Goal: Answer question/provide support: Share knowledge or assist other users

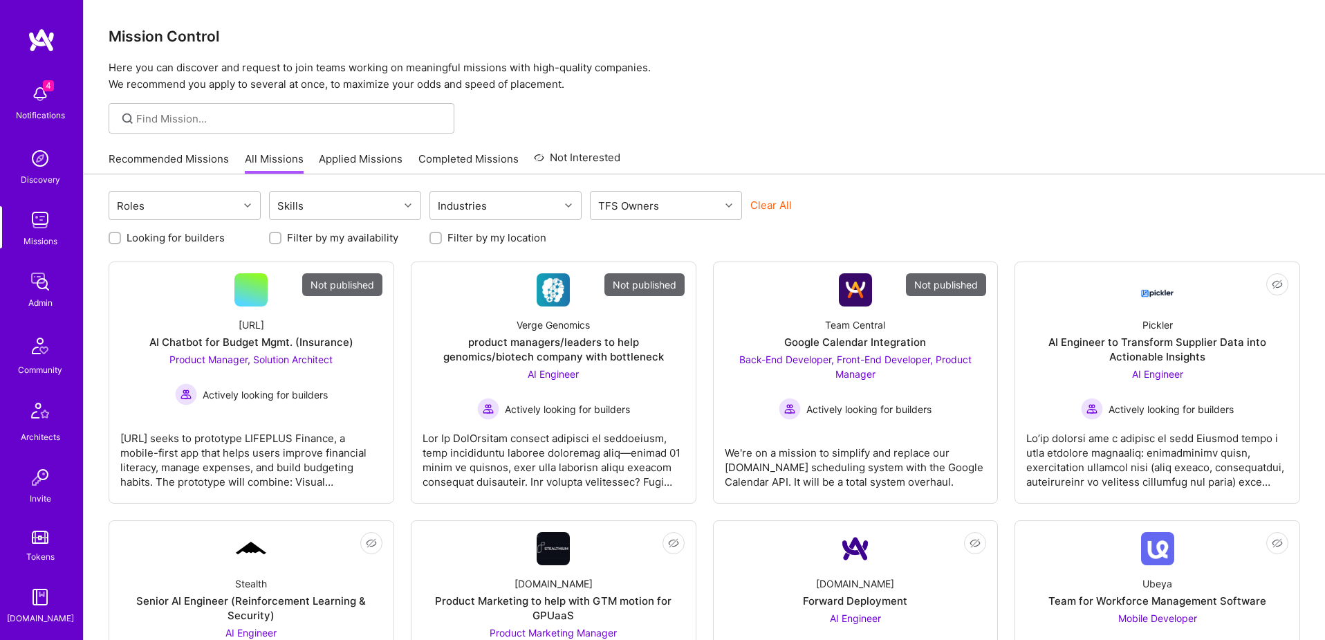
scroll to position [243, 0]
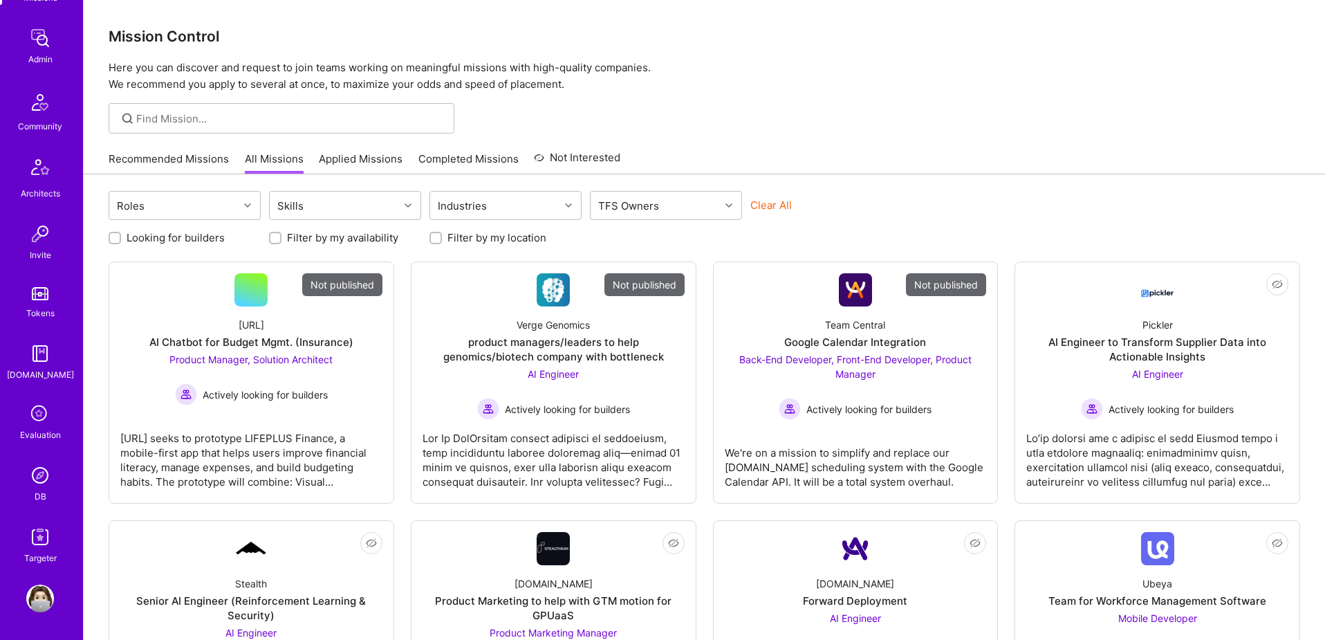
click at [40, 469] on img at bounding box center [40, 475] width 28 height 28
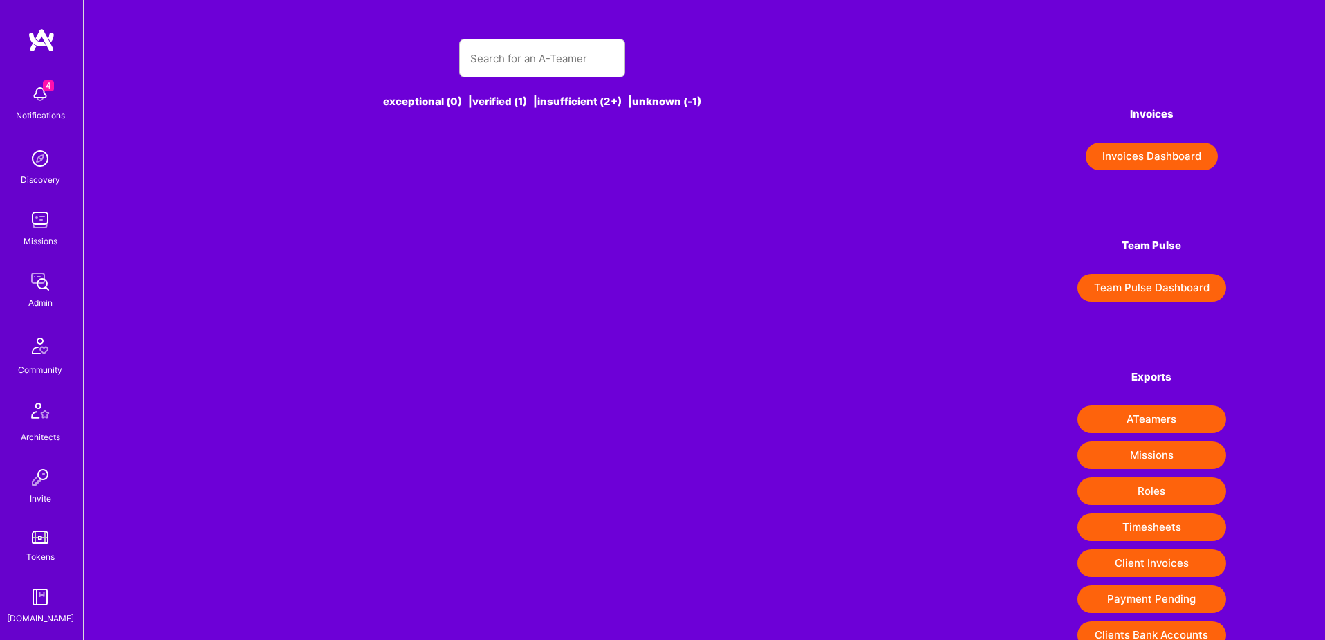
click at [501, 77] on div "exceptional (0) | verified (1) | insufficient (2+) | unknown (-1)" at bounding box center [542, 82] width 718 height 120
click at [530, 59] on input "text" at bounding box center [542, 58] width 144 height 35
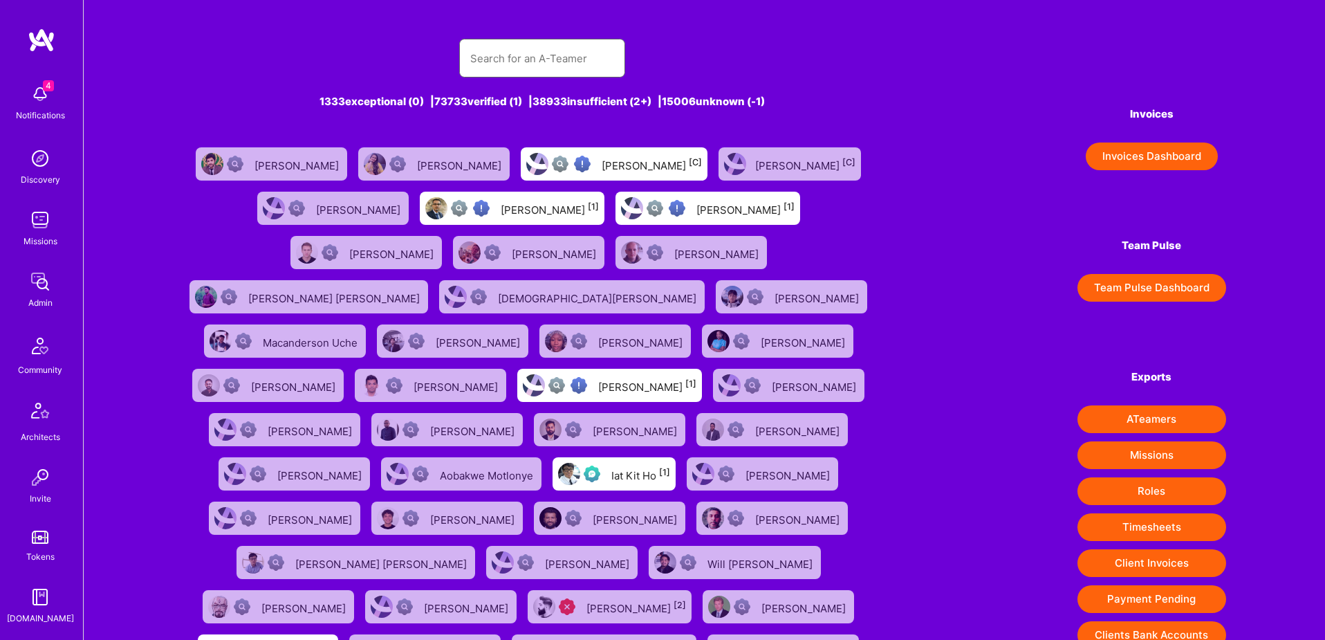
paste input "[EMAIL_ADDRESS][DOMAIN_NAME]"
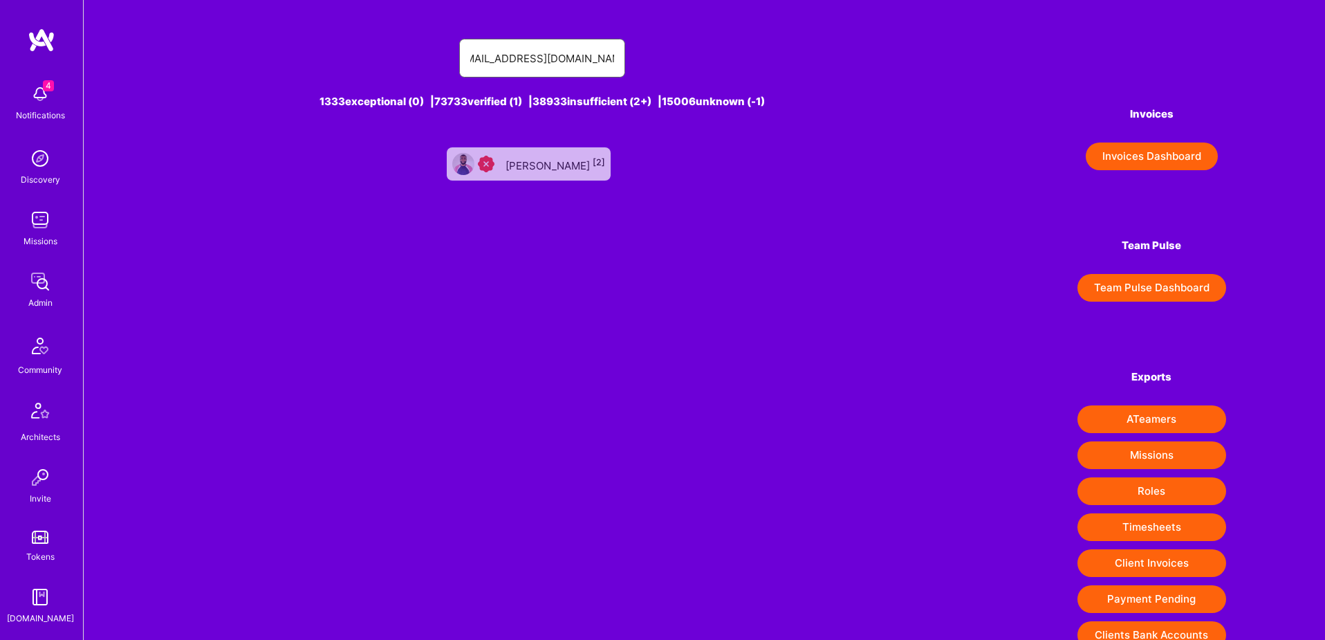
type input "[EMAIL_ADDRESS][DOMAIN_NAME]"
click at [563, 167] on div "[PERSON_NAME] [2]" at bounding box center [555, 164] width 100 height 18
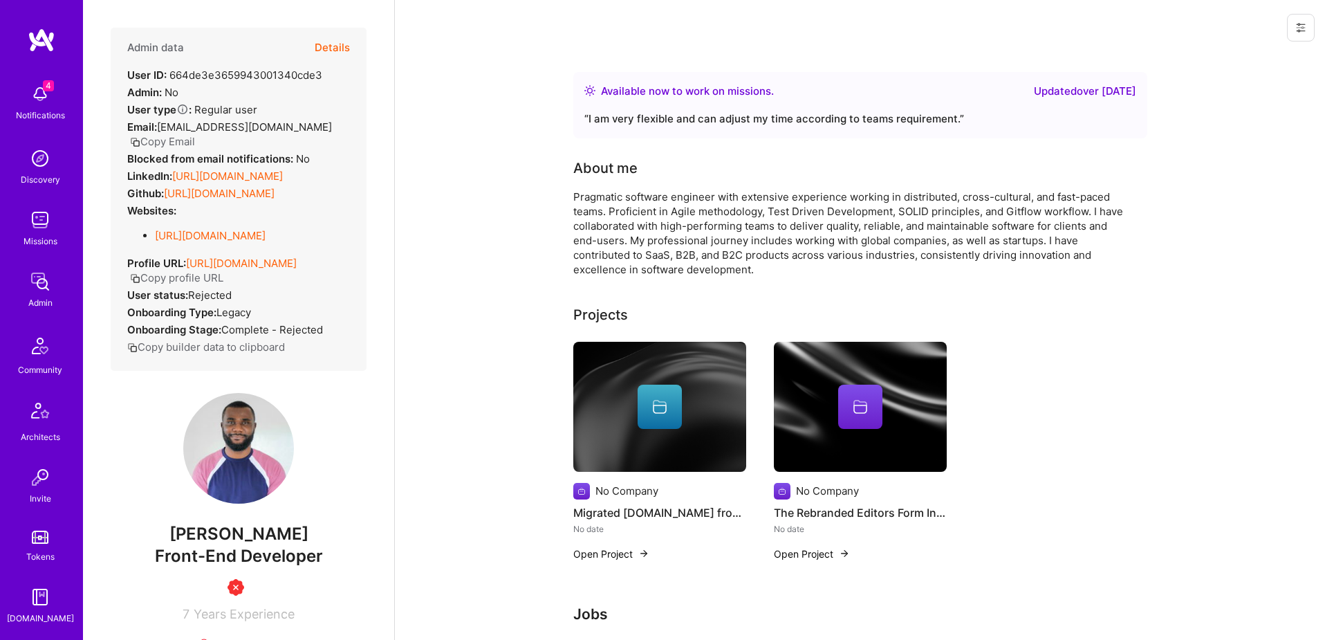
click at [326, 45] on button "Details" at bounding box center [332, 48] width 35 height 40
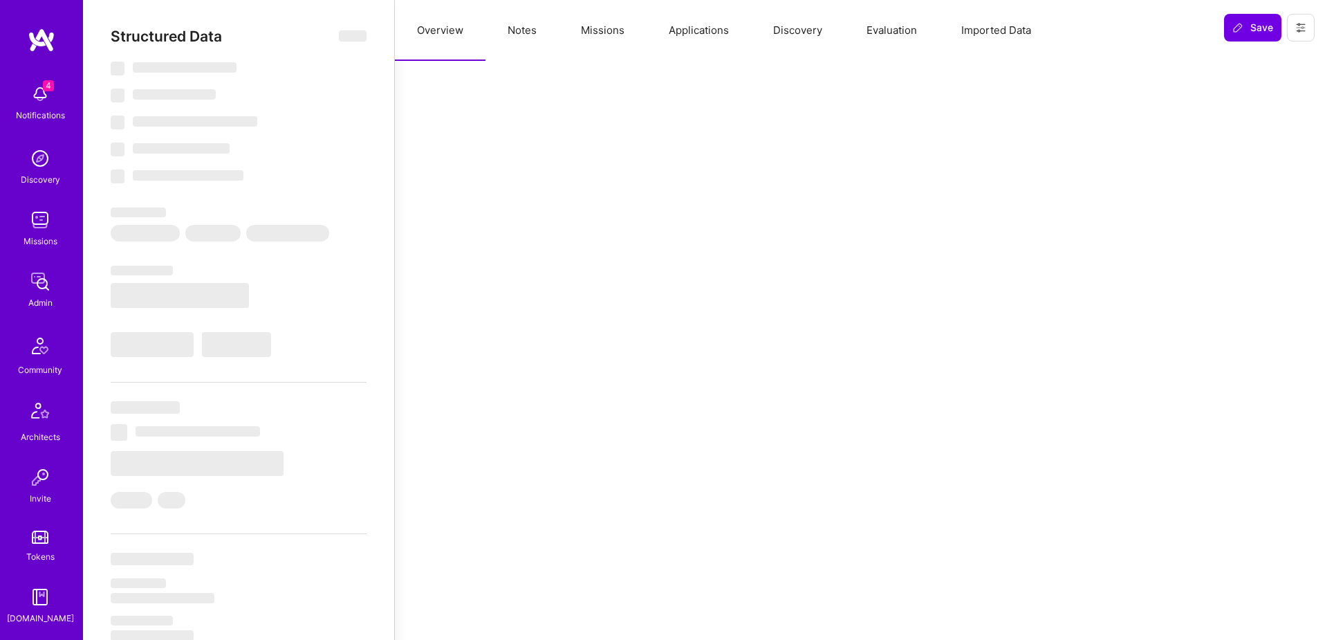
select select "Right Now"
select select "Insufficient"
select select "DE"
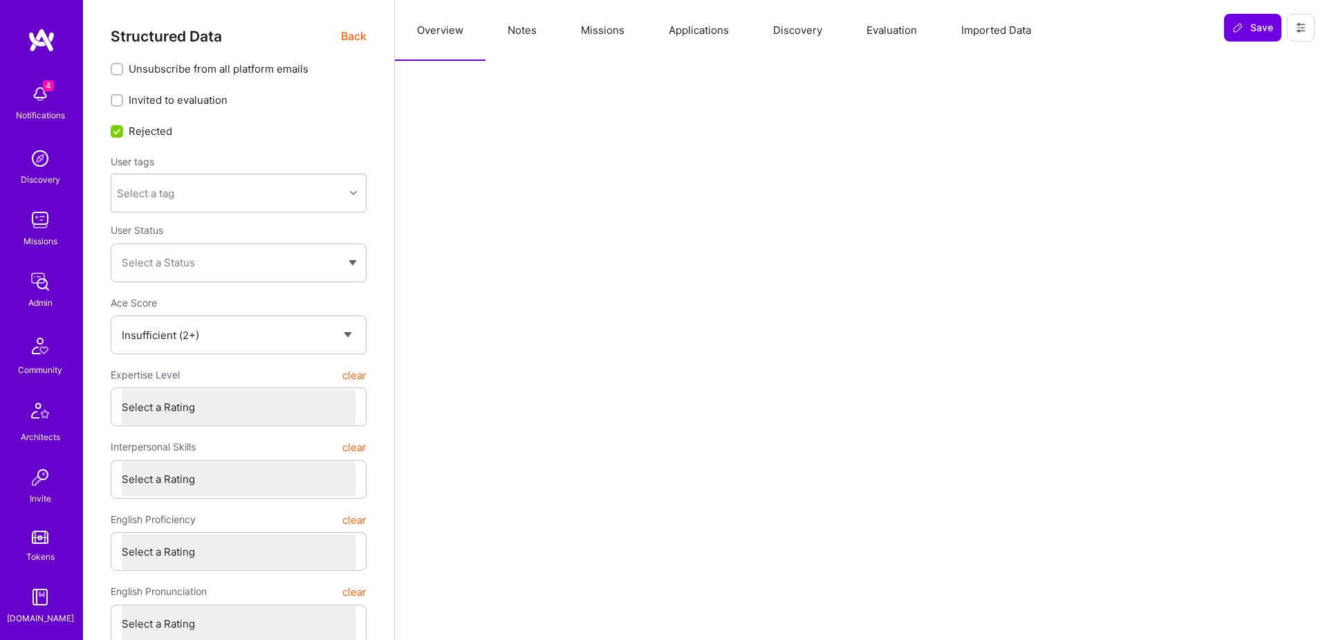
click at [678, 46] on button "Applications" at bounding box center [698, 30] width 104 height 61
click at [510, 39] on button "Notes" at bounding box center [521, 30] width 73 height 61
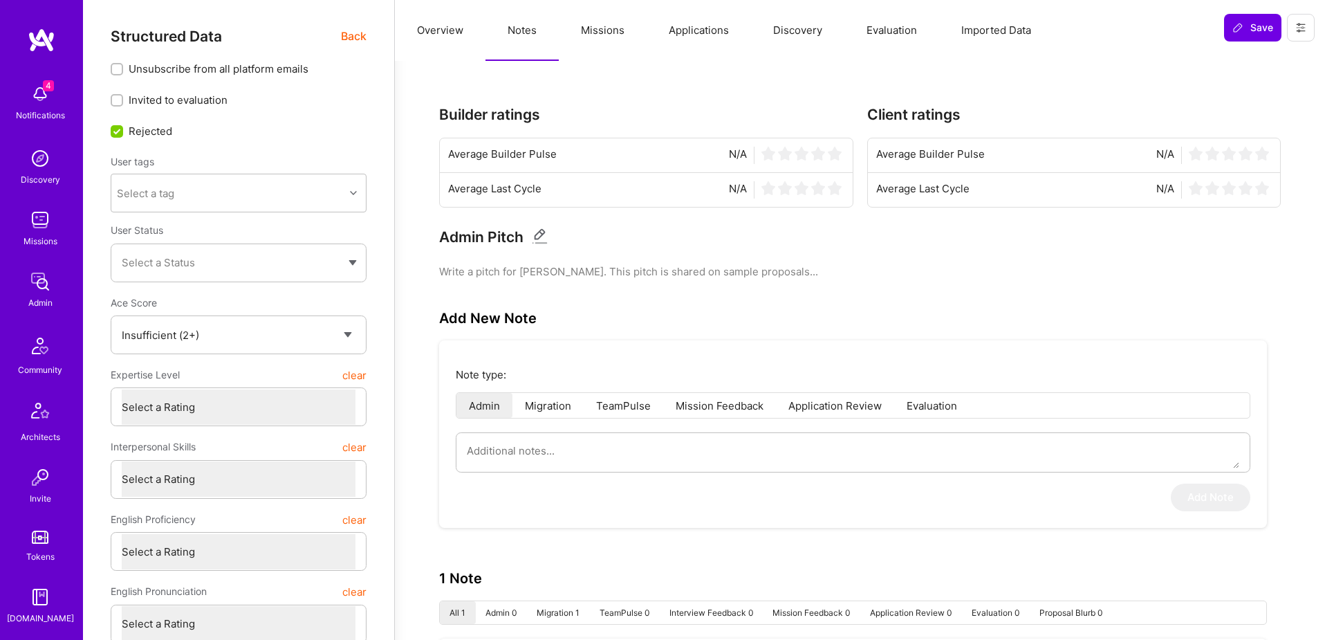
click at [353, 34] on span "Back" at bounding box center [354, 36] width 26 height 17
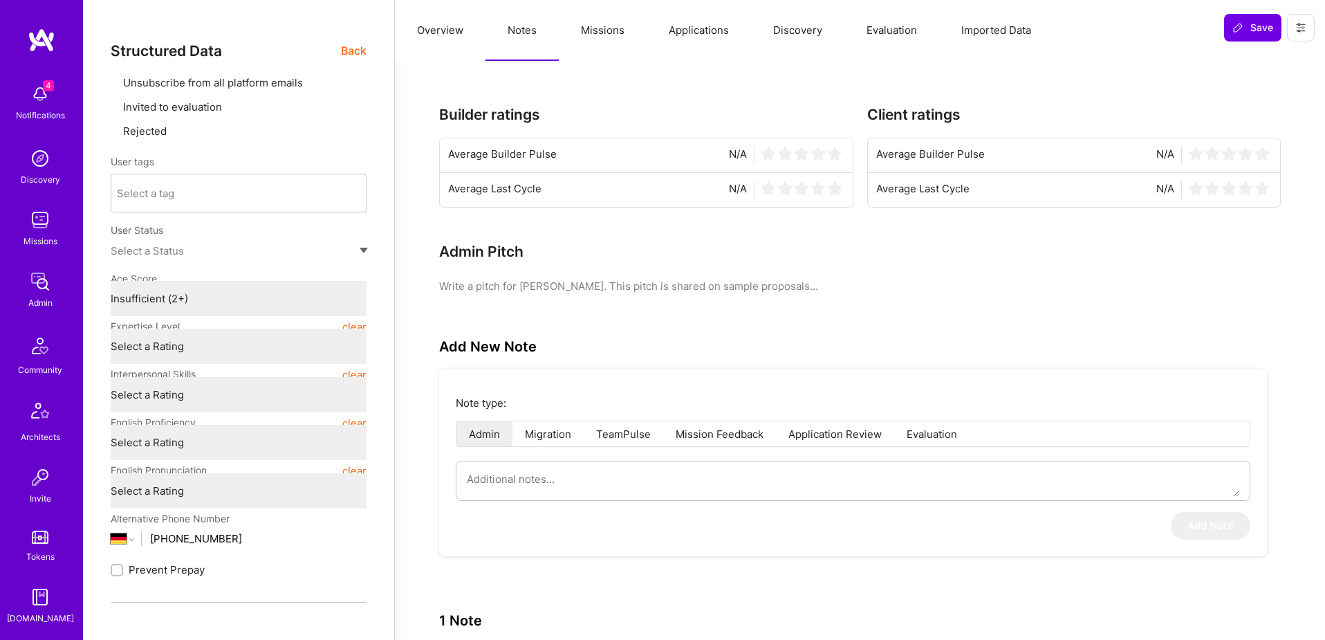
type textarea "x"
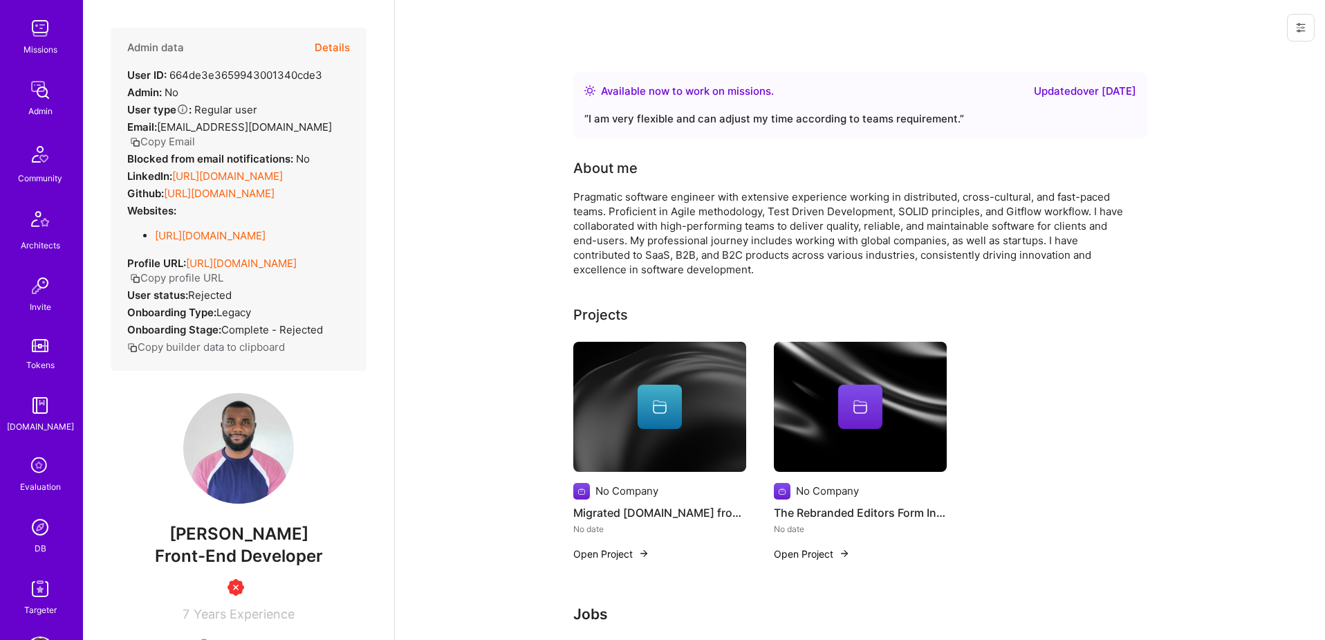
scroll to position [243, 0]
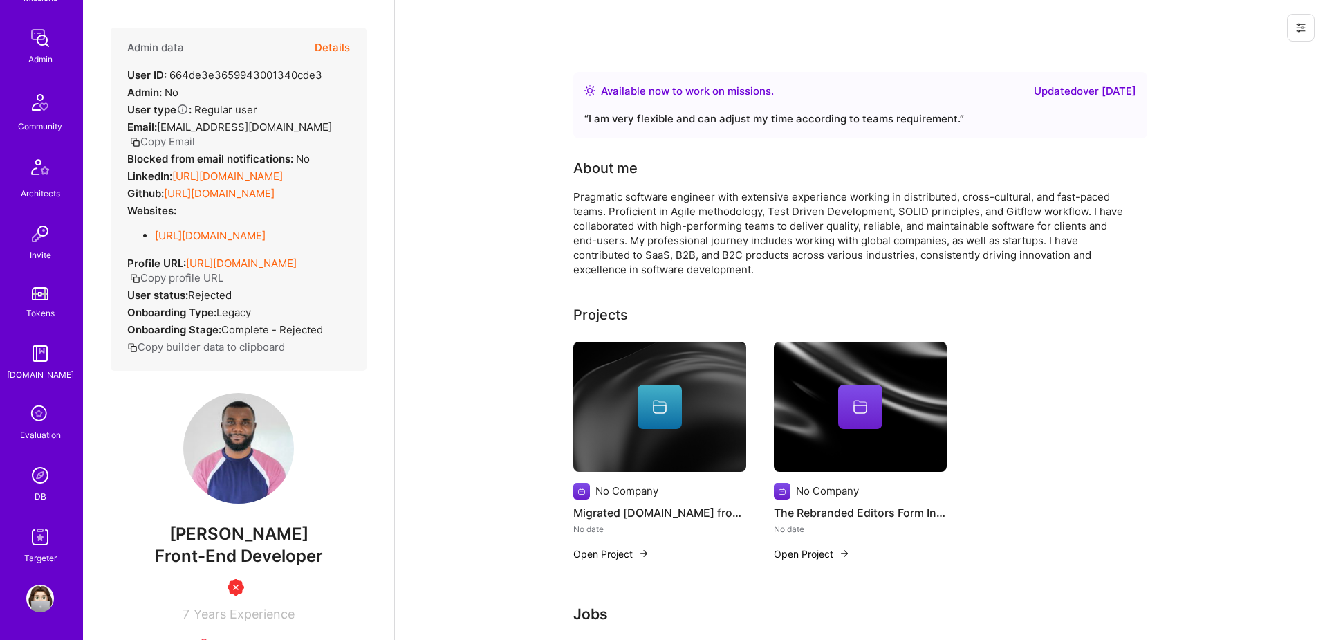
click at [41, 473] on img at bounding box center [40, 475] width 28 height 28
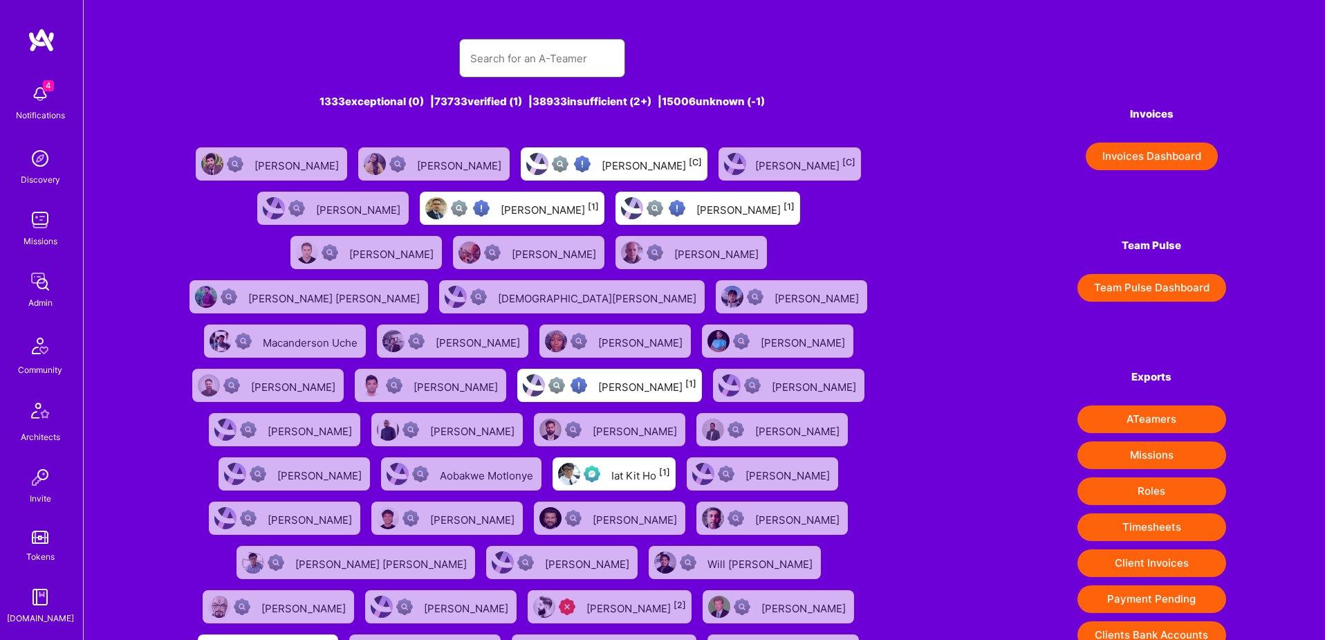
click at [552, 52] on input "text" at bounding box center [542, 58] width 144 height 35
paste input "[EMAIL_ADDRESS][DOMAIN_NAME]"
type input "[EMAIL_ADDRESS][DOMAIN_NAME]"
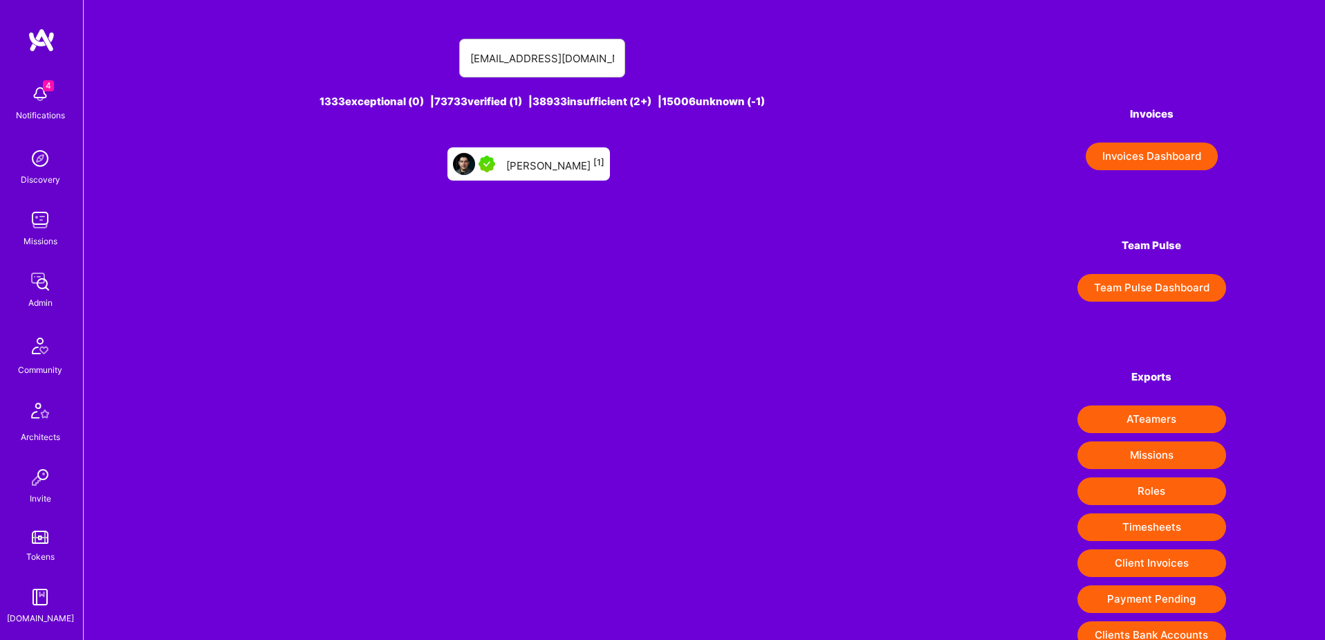
click at [545, 160] on div "[PERSON_NAME] [1]" at bounding box center [555, 164] width 98 height 18
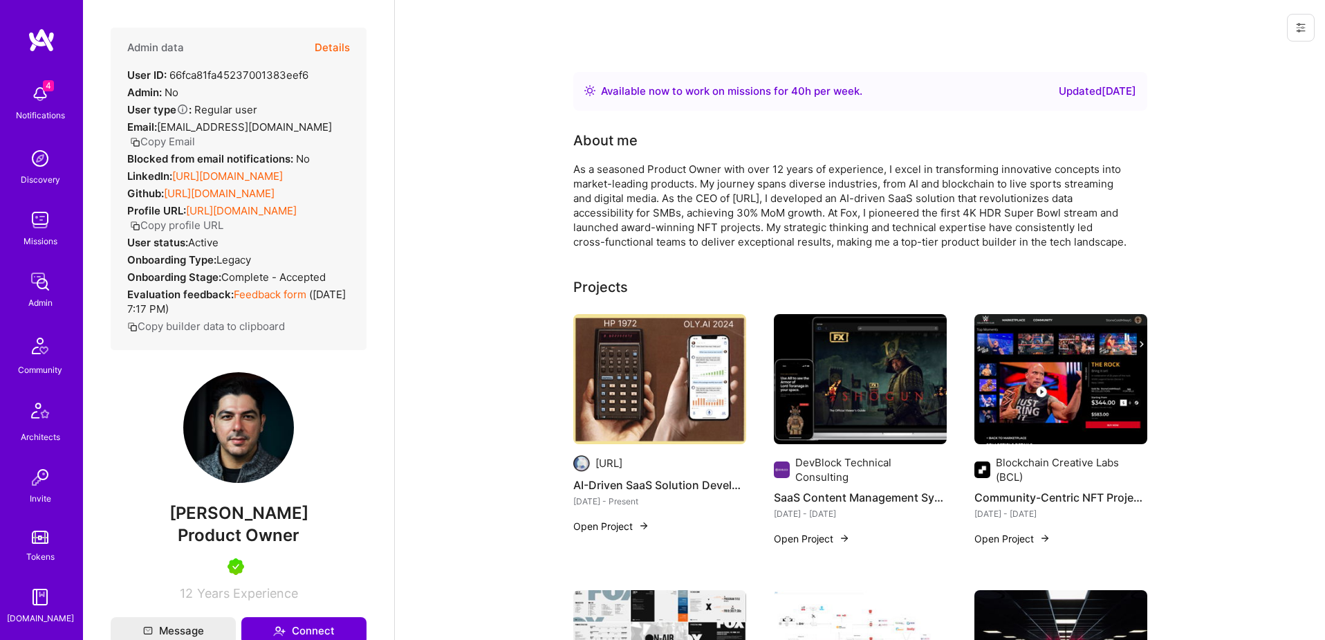
click at [325, 37] on button "Details" at bounding box center [332, 48] width 35 height 40
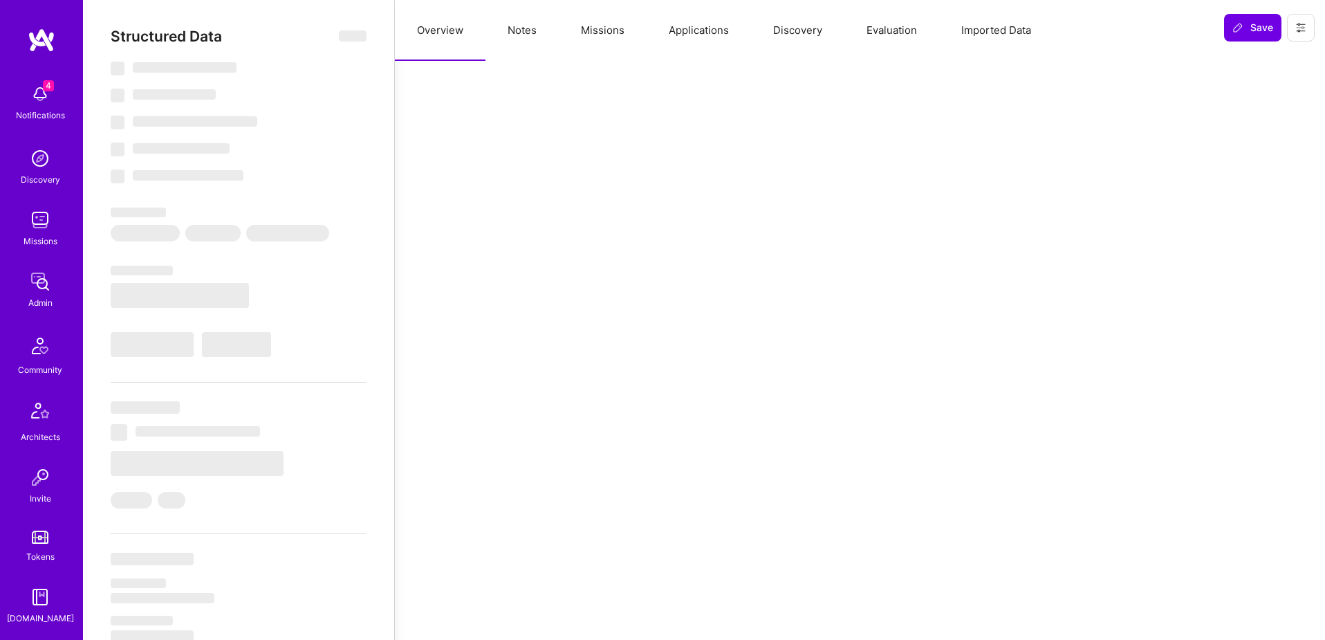
click at [693, 42] on button "Applications" at bounding box center [698, 30] width 104 height 61
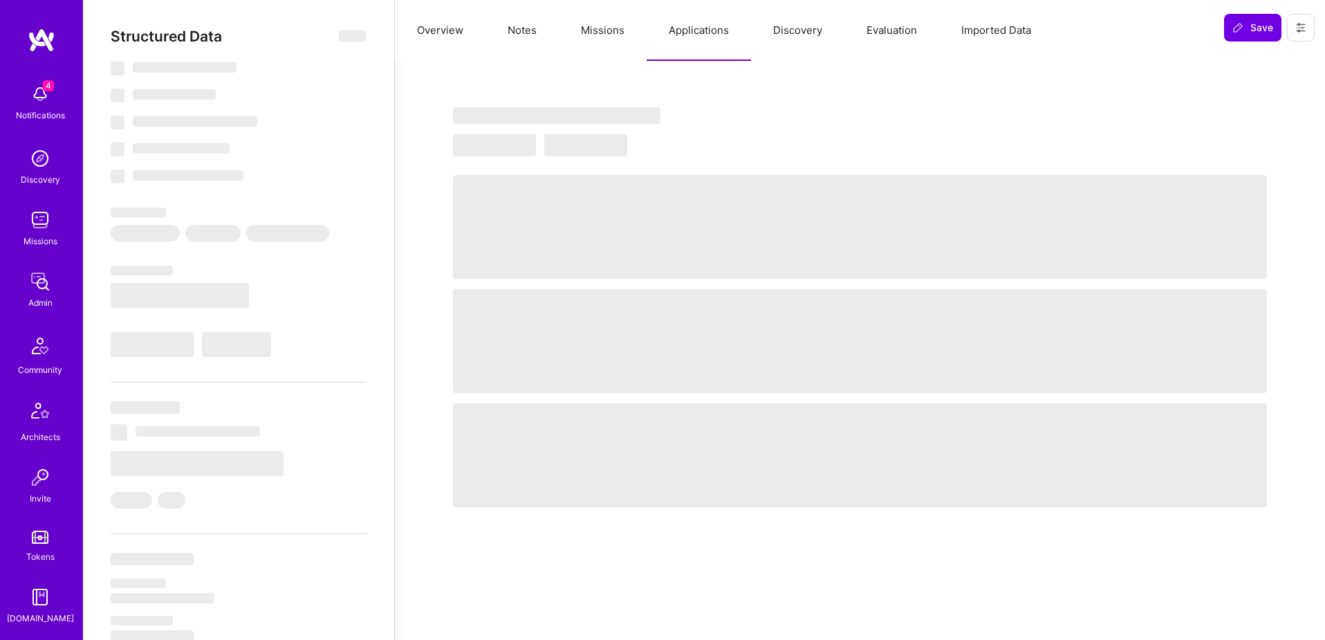
type textarea "x"
select select "Right Now"
select select "5"
select select "4"
select select "7"
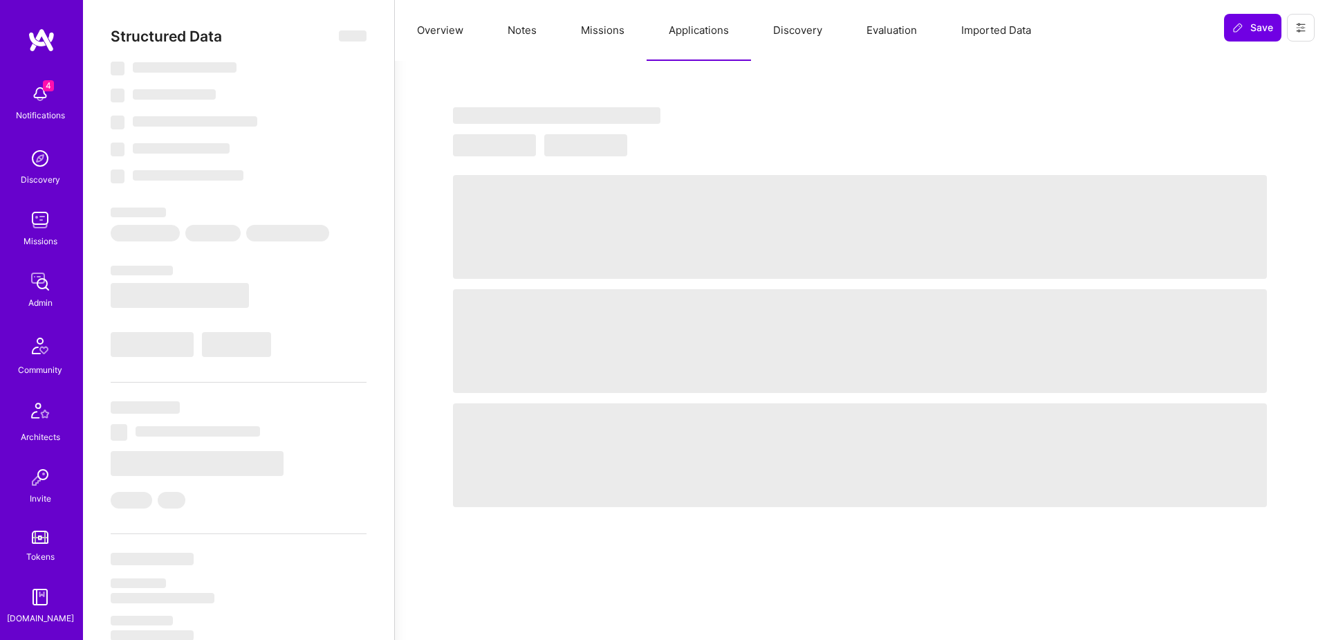
select select "7"
select select "US"
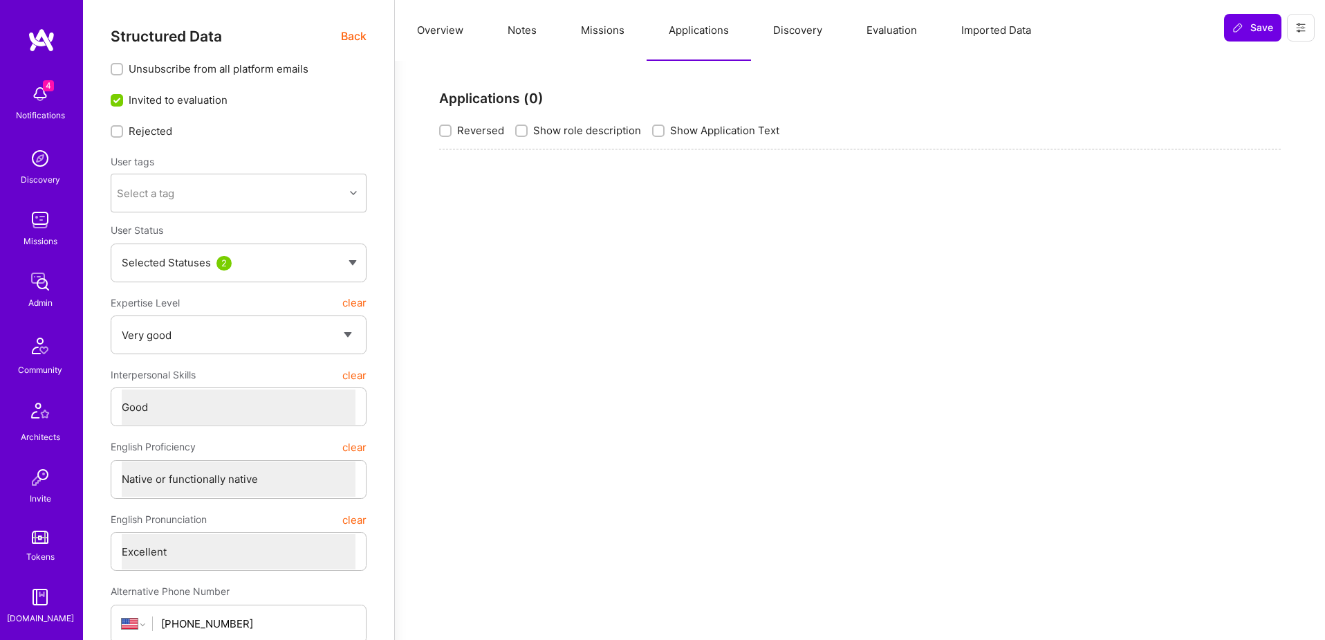
click at [54, 223] on link "Missions" at bounding box center [40, 227] width 86 height 42
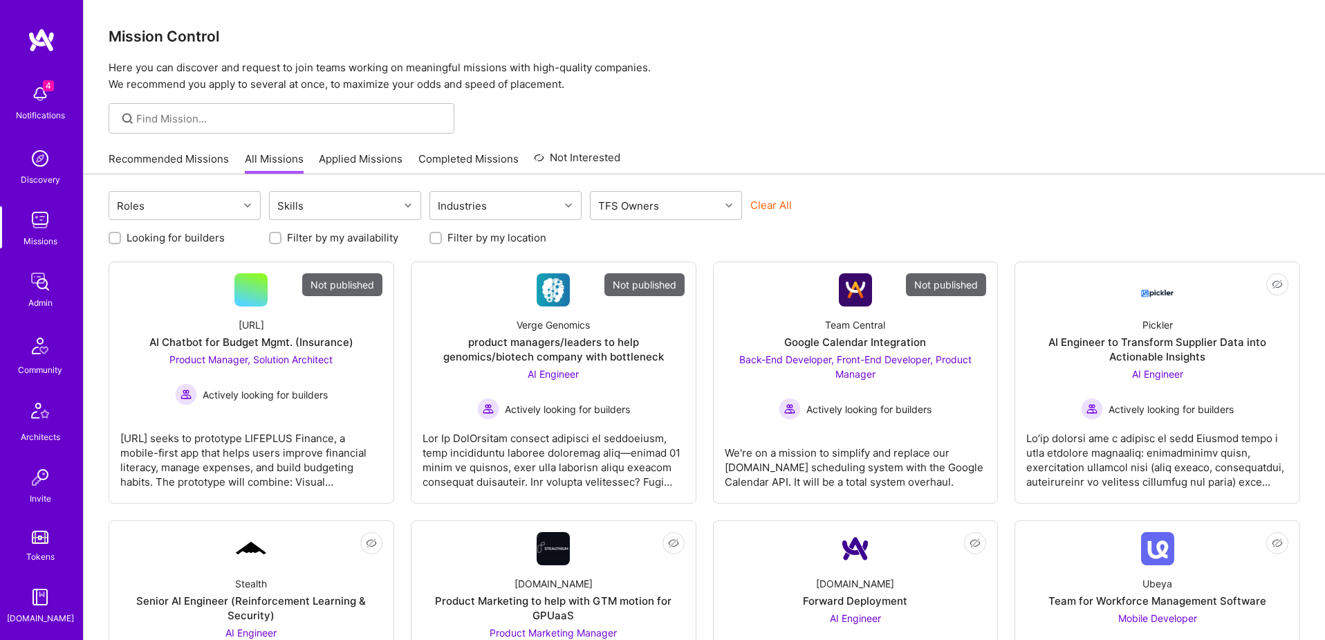
click at [785, 198] on button "Clear All" at bounding box center [770, 205] width 41 height 15
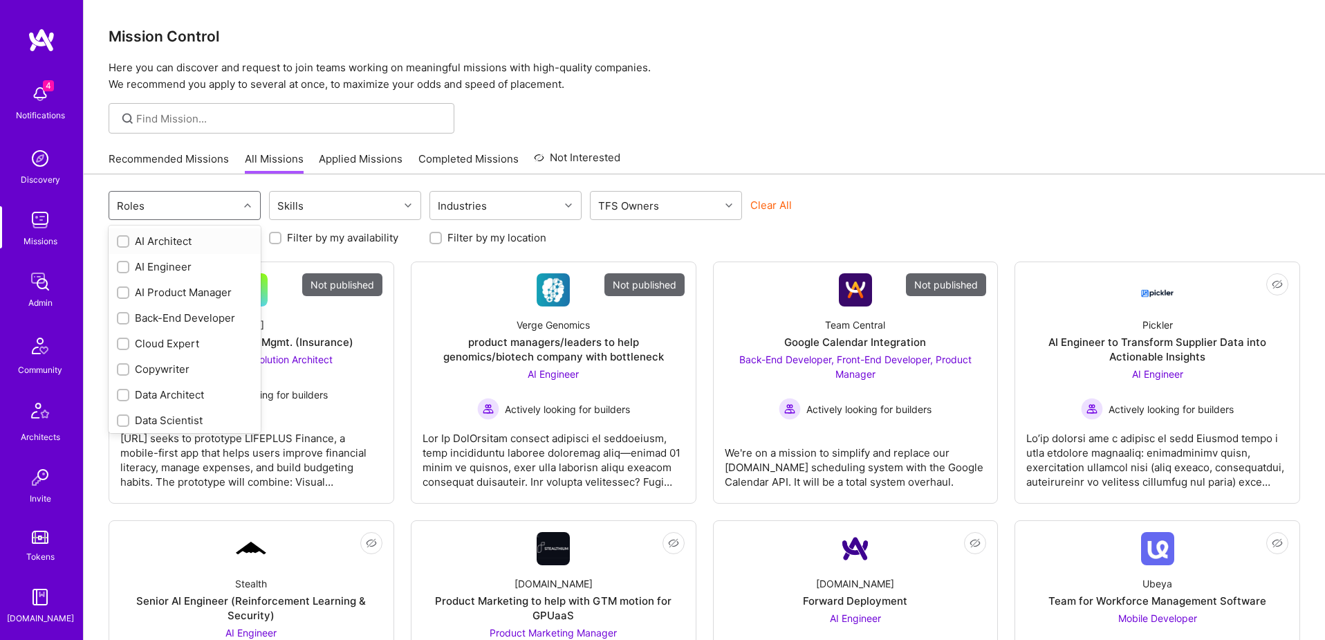
click at [207, 207] on div "Roles" at bounding box center [173, 206] width 129 height 28
click at [121, 284] on input "checkbox" at bounding box center [125, 284] width 10 height 10
checkbox input "false"
checkbox input "true"
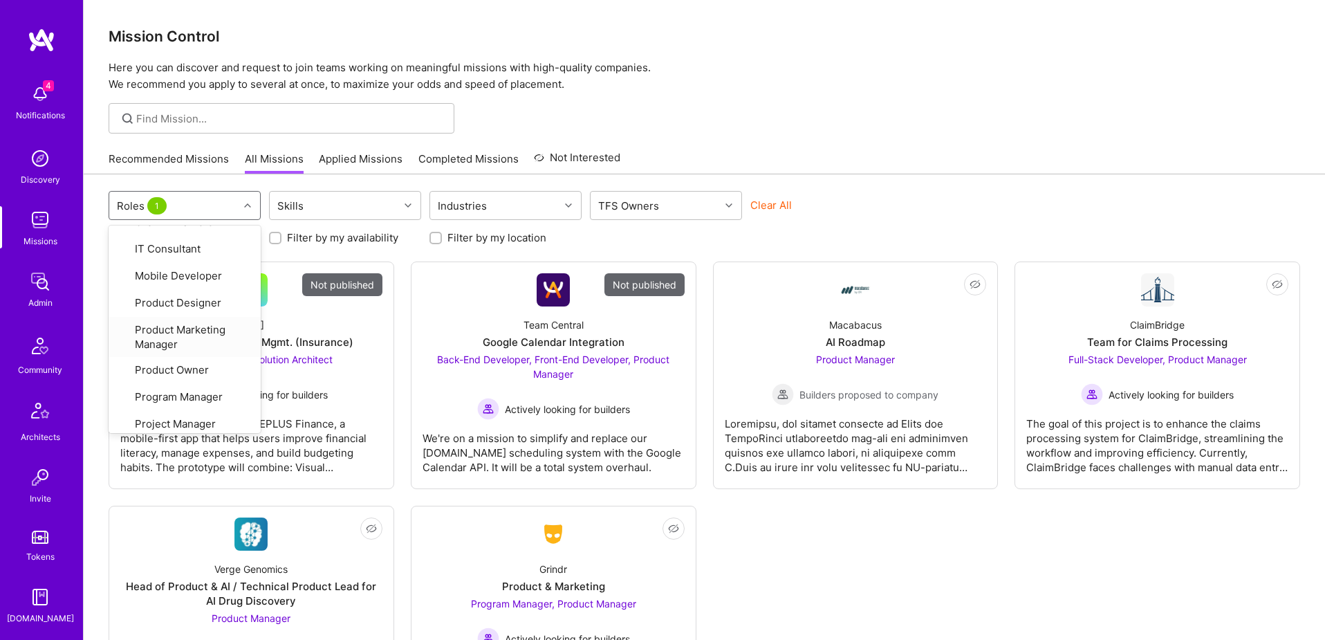
click at [829, 562] on div "Not published [URL] AI Chatbot for Budget Mgmt. (Insurance) Product Manager, So…" at bounding box center [704, 504] width 1191 height 486
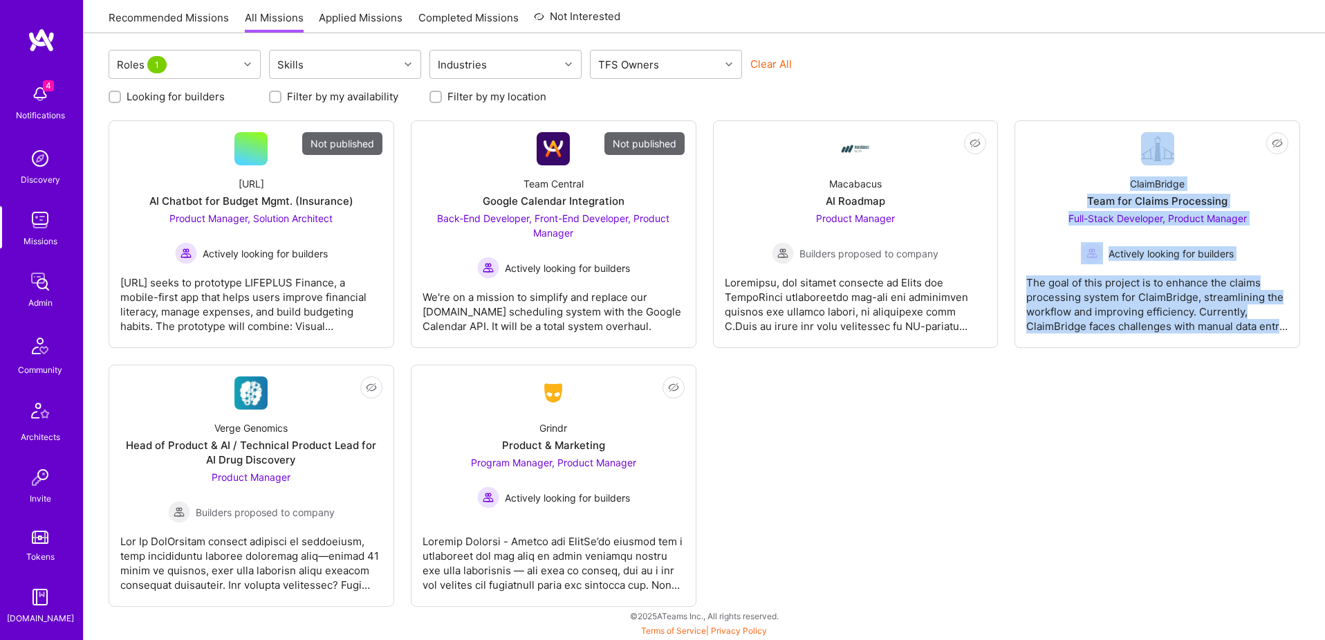
scroll to position [243, 0]
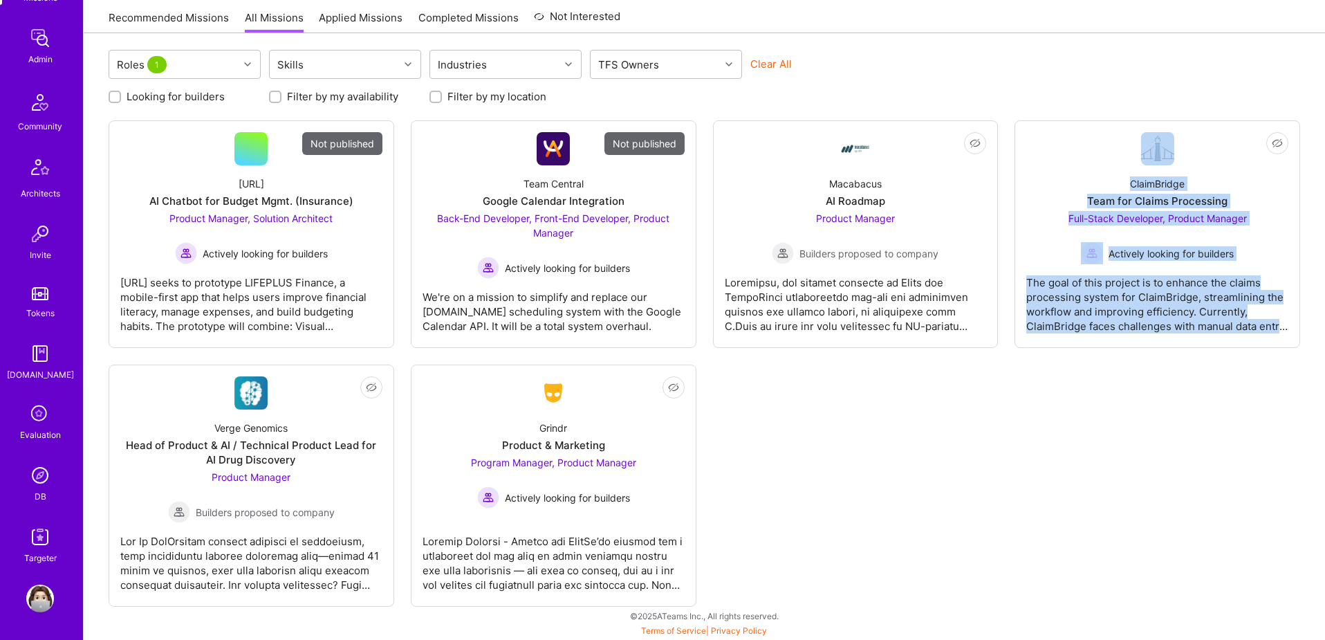
click at [35, 483] on img at bounding box center [40, 475] width 28 height 28
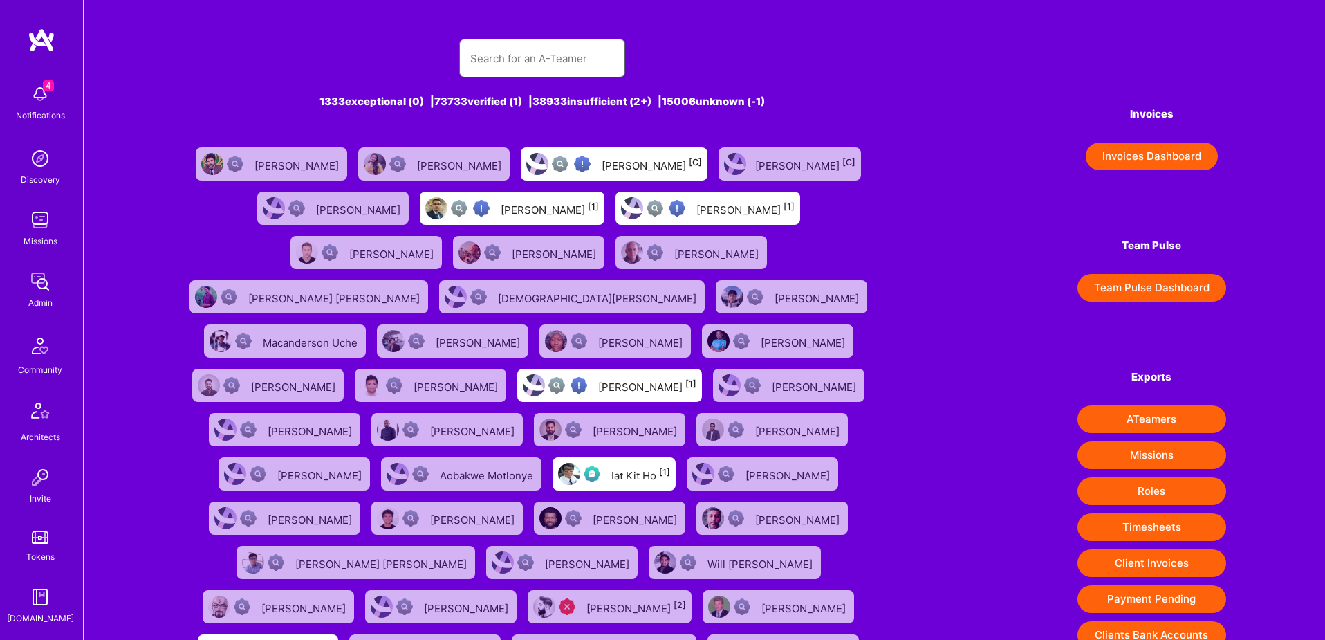
click at [555, 71] on input "text" at bounding box center [542, 58] width 144 height 35
paste input "[EMAIL_ADDRESS][DOMAIN_NAME]"
type input "[EMAIL_ADDRESS][DOMAIN_NAME]"
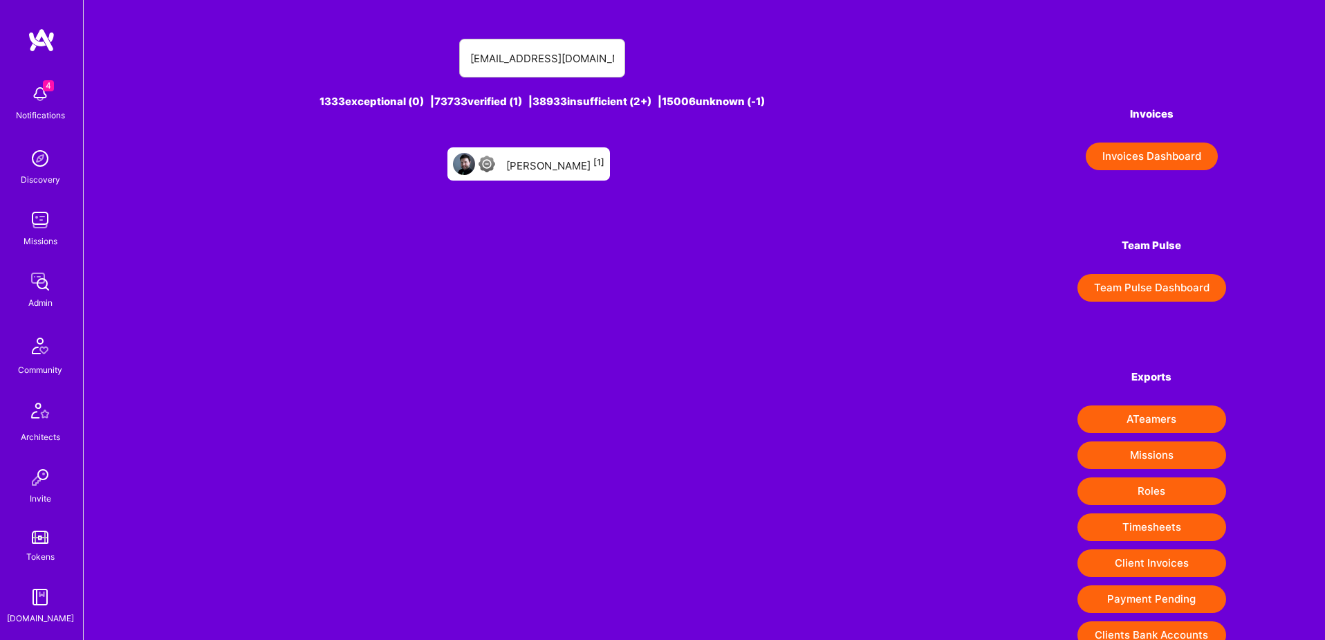
click at [548, 167] on div "[PERSON_NAME] [1]" at bounding box center [555, 164] width 98 height 18
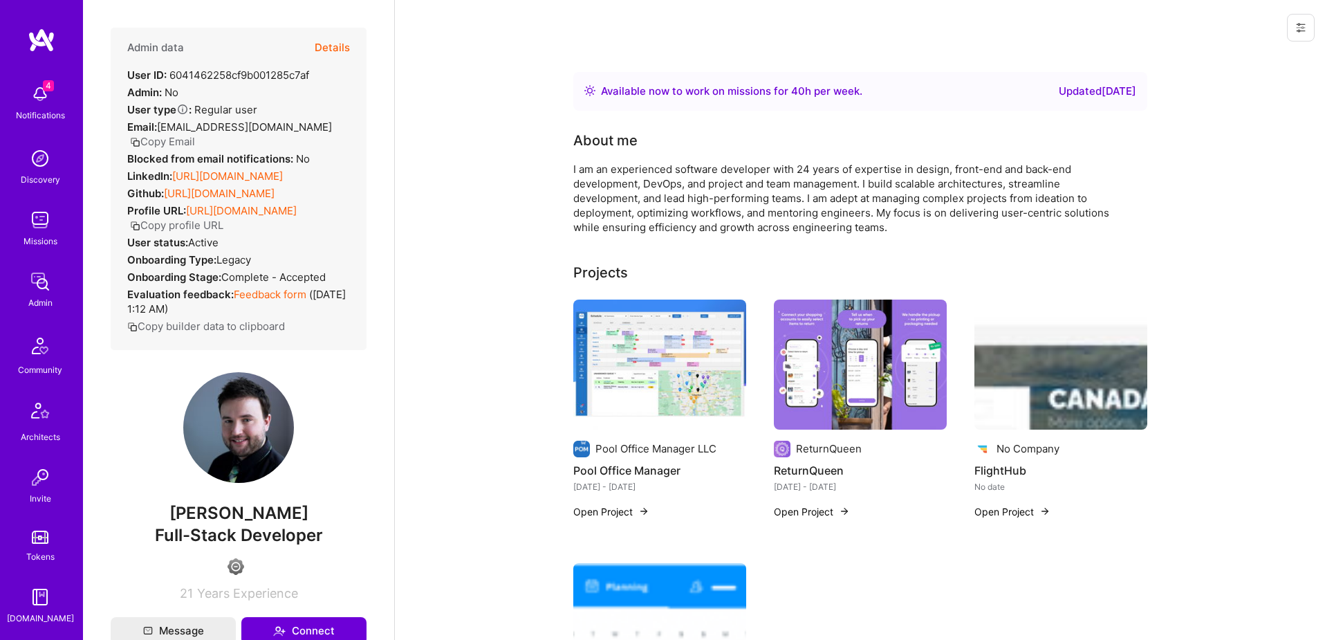
click at [330, 44] on button "Details" at bounding box center [332, 48] width 35 height 40
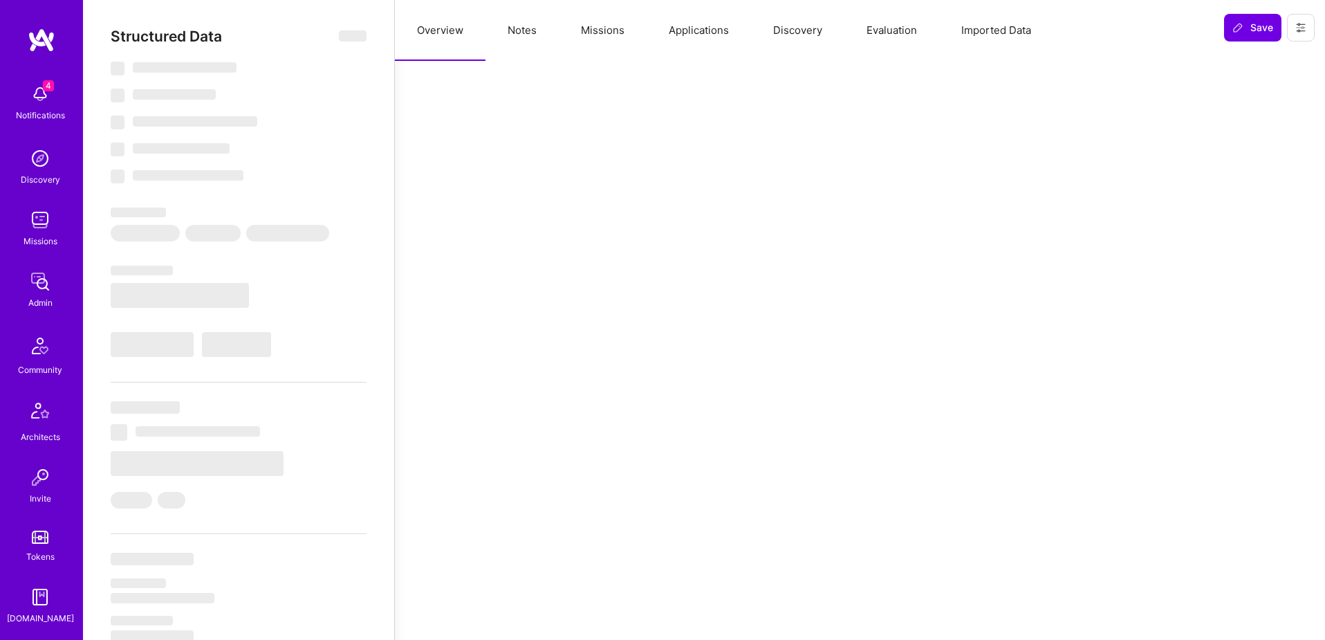
type textarea "x"
select select "Right Now"
select select "4"
select select "6"
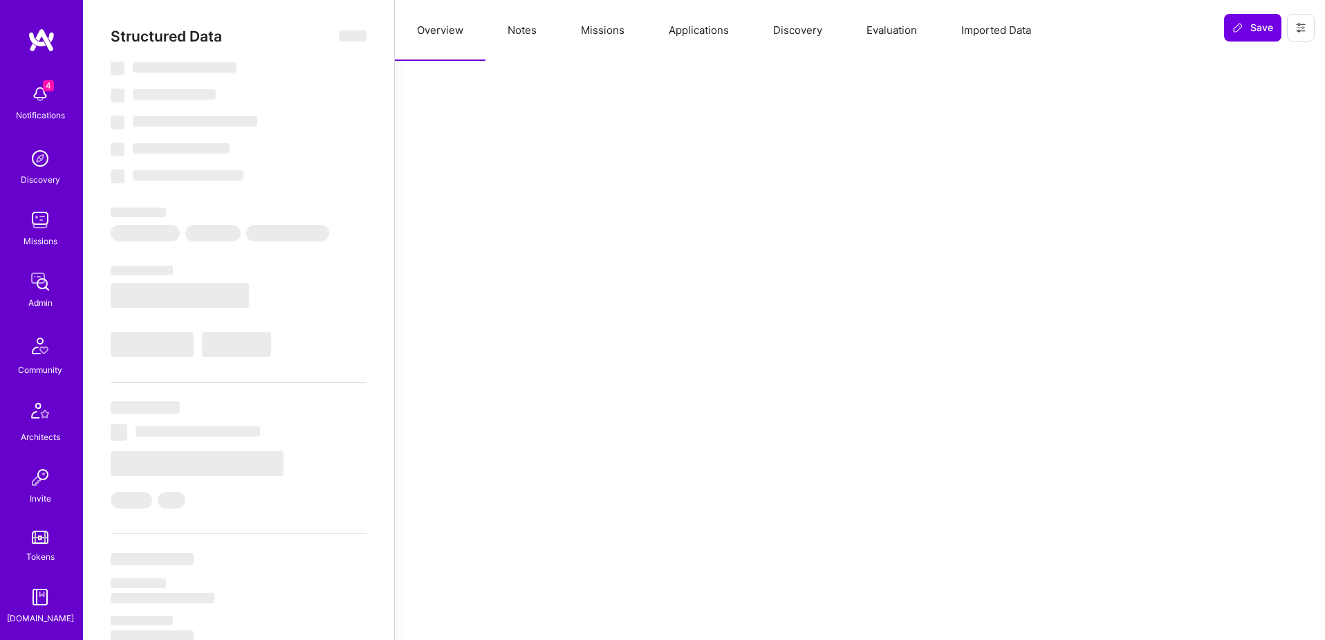
select select "6"
select select "CA"
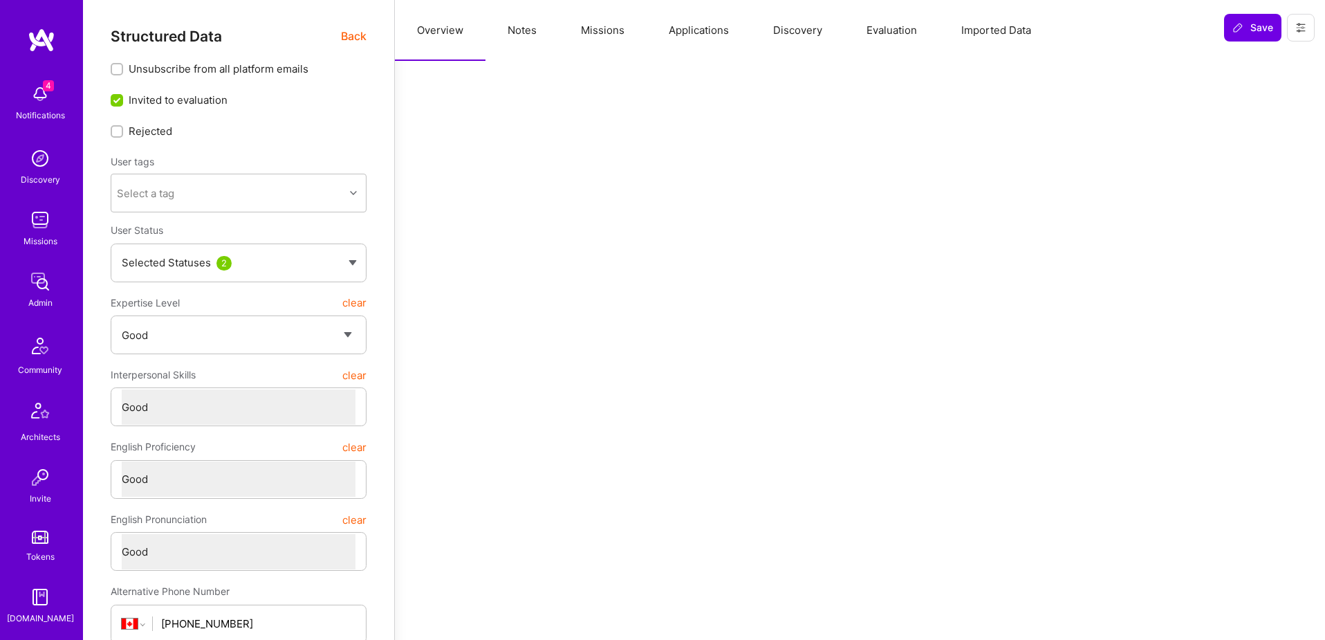
click at [691, 30] on button "Applications" at bounding box center [698, 30] width 104 height 61
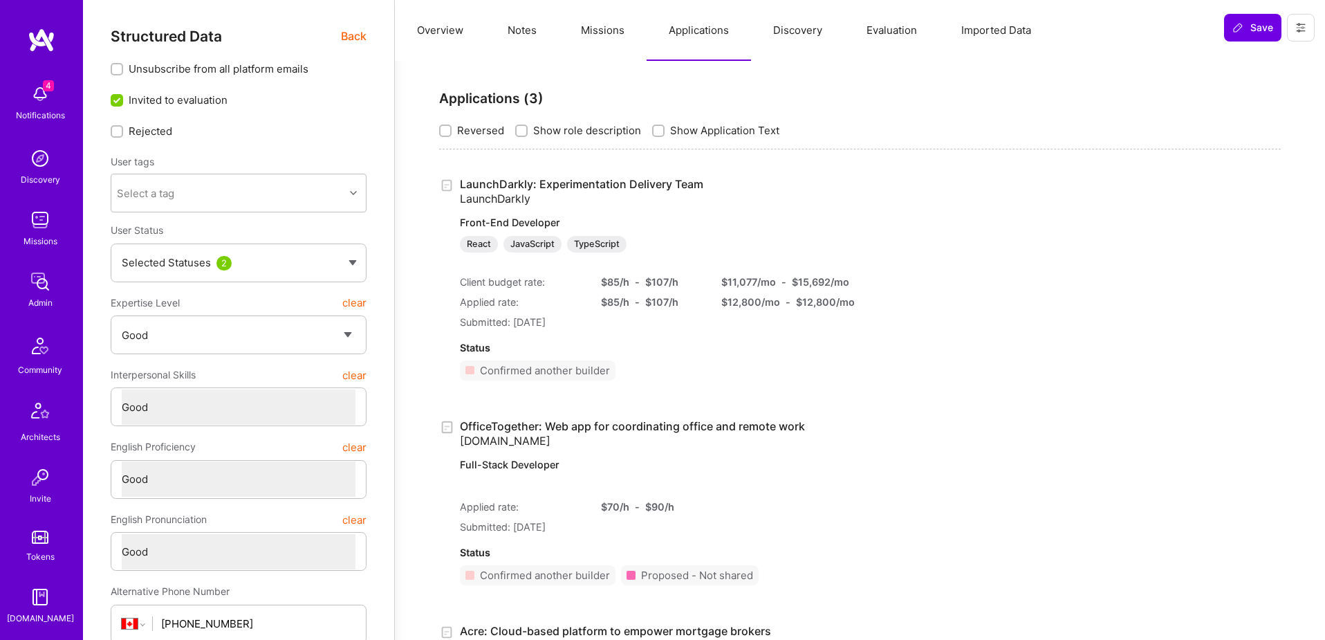
click at [892, 27] on button "Evaluation" at bounding box center [891, 30] width 95 height 61
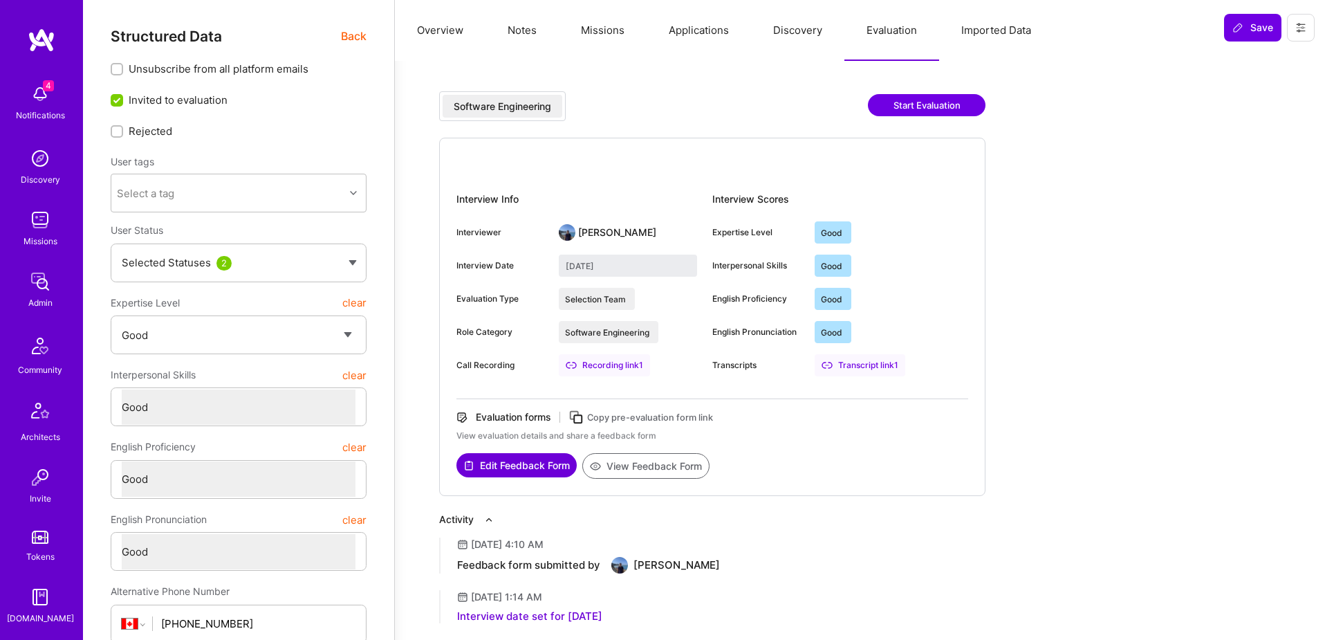
click at [680, 27] on button "Applications" at bounding box center [698, 30] width 104 height 61
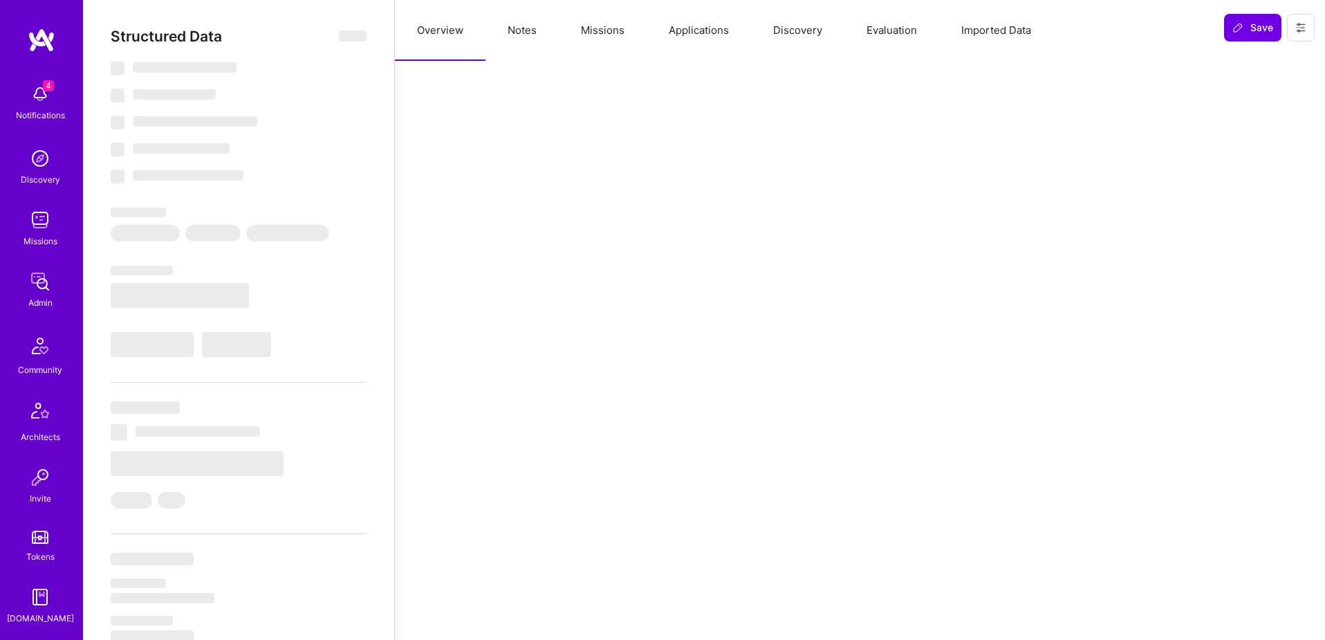
click at [719, 30] on button "Applications" at bounding box center [698, 30] width 104 height 61
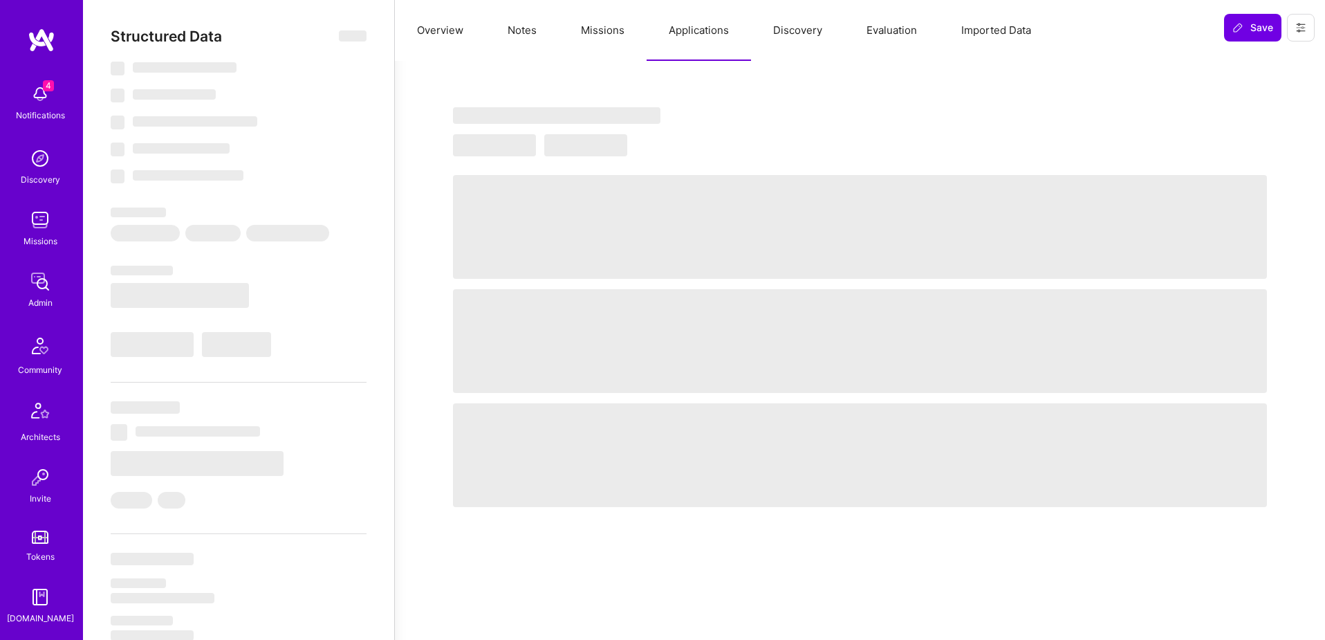
select select "Right Now"
select select "5"
select select "7"
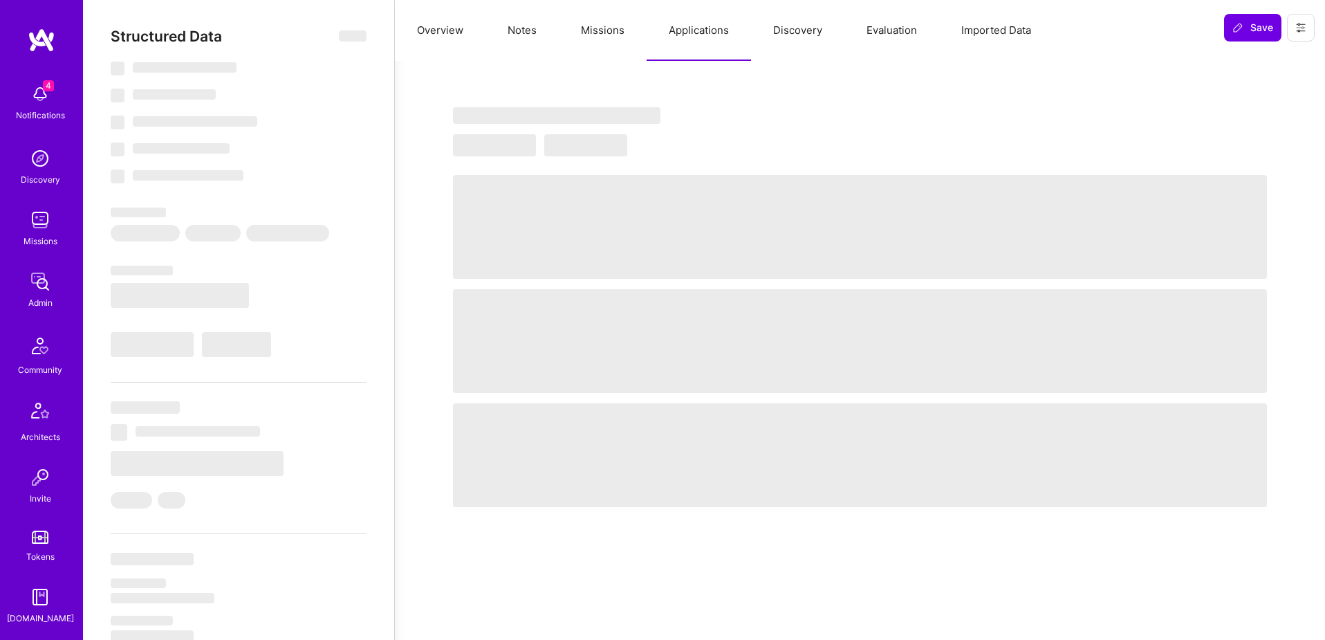
select select "AU"
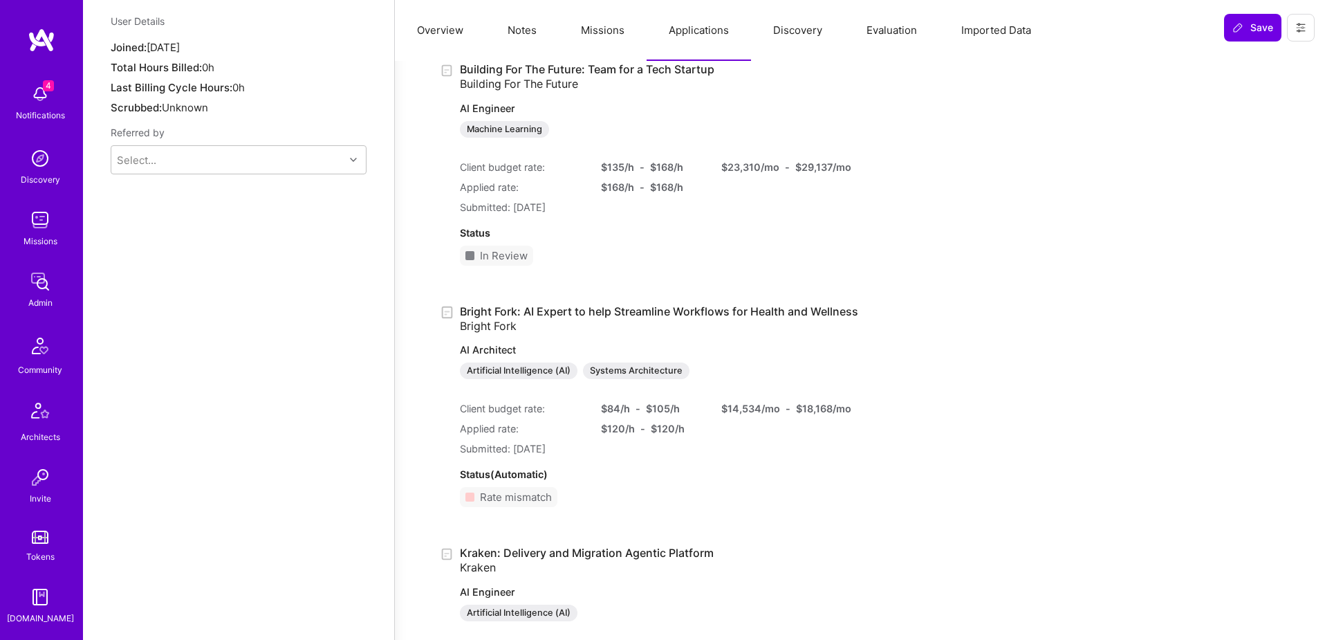
scroll to position [1105, 0]
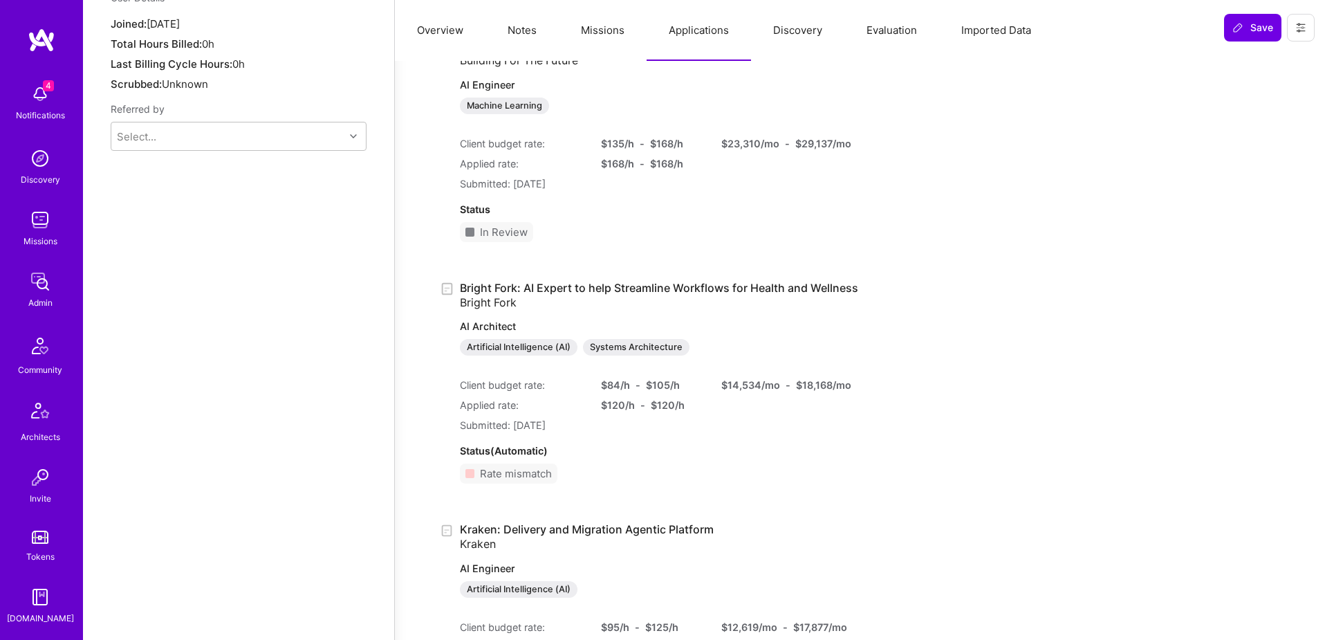
click at [1075, 117] on div "Building For The Future: Team for a Tech Startup Building For The Future AI Eng…" at bounding box center [859, 146] width 841 height 214
click at [692, 290] on link "Bright Fork: AI Expert to help Streamline Workflows for Health and Wellness Bri…" at bounding box center [659, 318] width 398 height 75
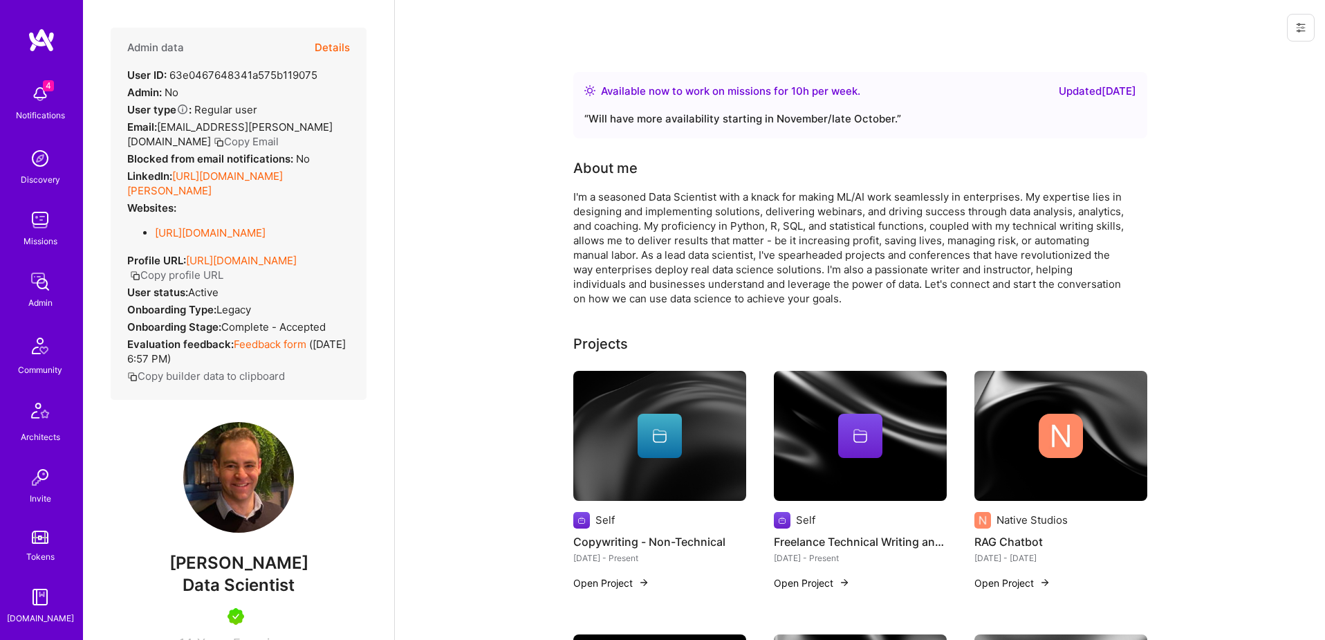
click at [1302, 24] on icon at bounding box center [1300, 28] width 8 height 8
click at [1219, 55] on button "Login as Slava" at bounding box center [1250, 58] width 128 height 35
